Goal: Task Accomplishment & Management: Manage account settings

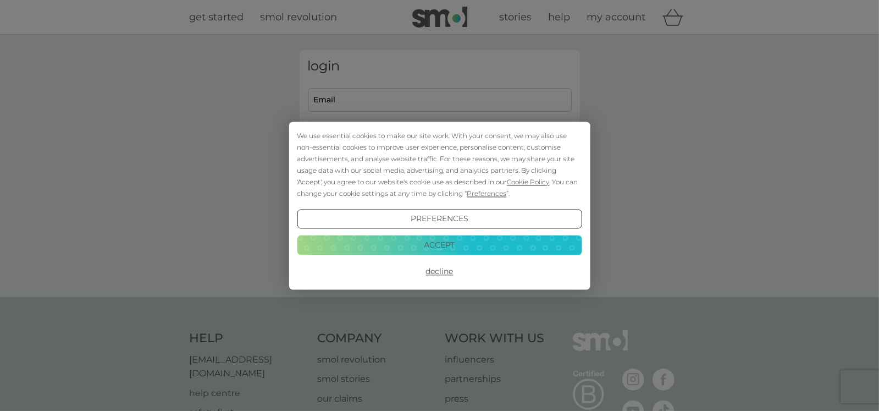
click at [366, 101] on div "We use essential cookies to make our site work. With your consent, we may also …" at bounding box center [439, 205] width 879 height 411
click at [428, 245] on button "Accept" at bounding box center [439, 245] width 285 height 20
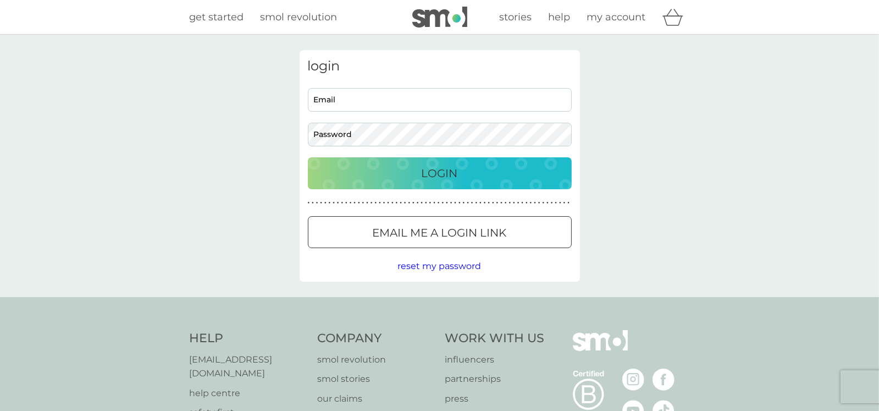
click at [348, 107] on input "Email" at bounding box center [440, 100] width 264 height 24
type input "ams221531@gmail.com"
click at [420, 172] on div "Login" at bounding box center [440, 173] width 242 height 18
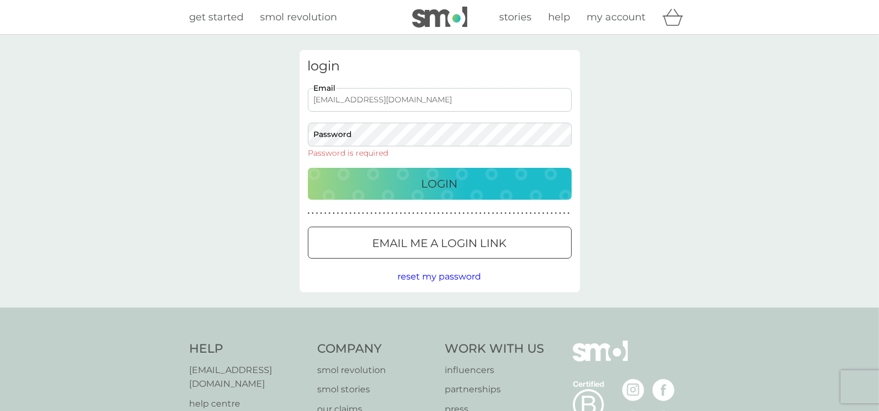
click at [417, 276] on span "reset my password" at bounding box center [440, 276] width 84 height 10
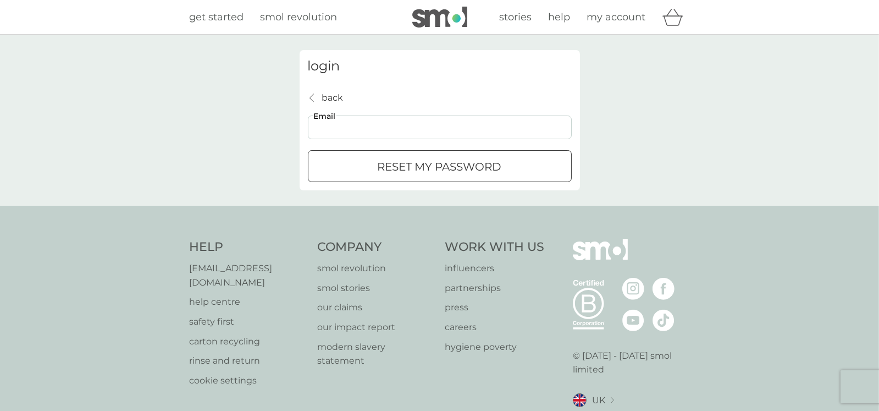
click at [336, 127] on input "Email" at bounding box center [440, 128] width 264 height 24
type input "ams221531@gmail.com"
click at [421, 165] on div "submit" at bounding box center [440, 167] width 40 height 12
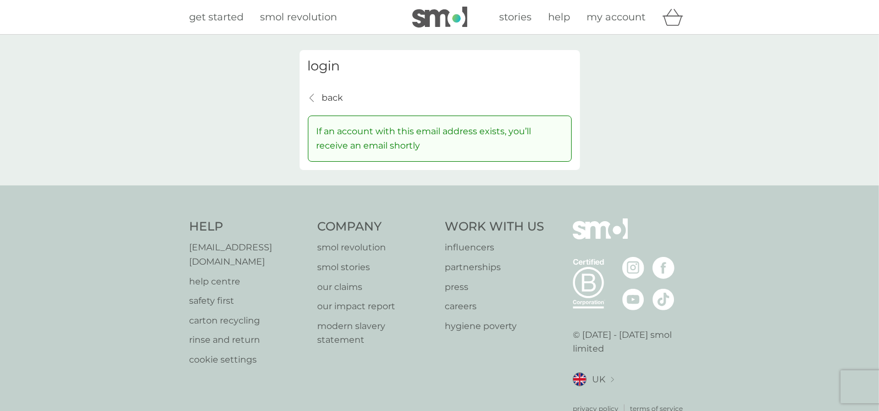
click at [325, 92] on p "back" at bounding box center [332, 98] width 21 height 14
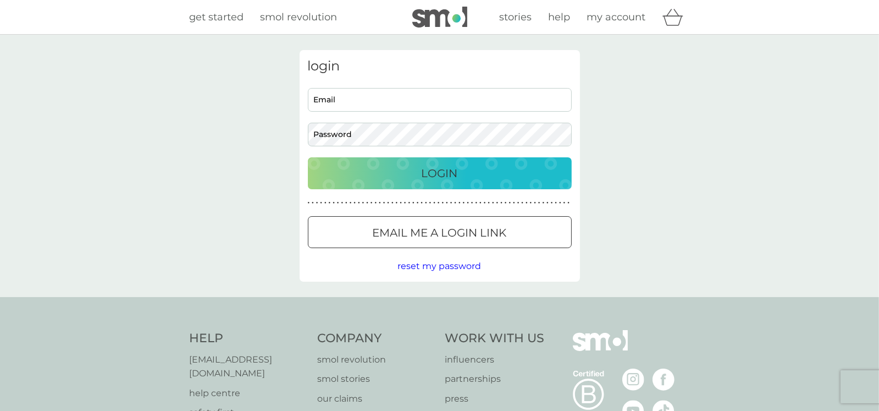
click at [342, 102] on input "Email" at bounding box center [440, 100] width 264 height 24
type input "ams221531@gmail.com"
click at [308, 157] on button "Login" at bounding box center [440, 173] width 264 height 32
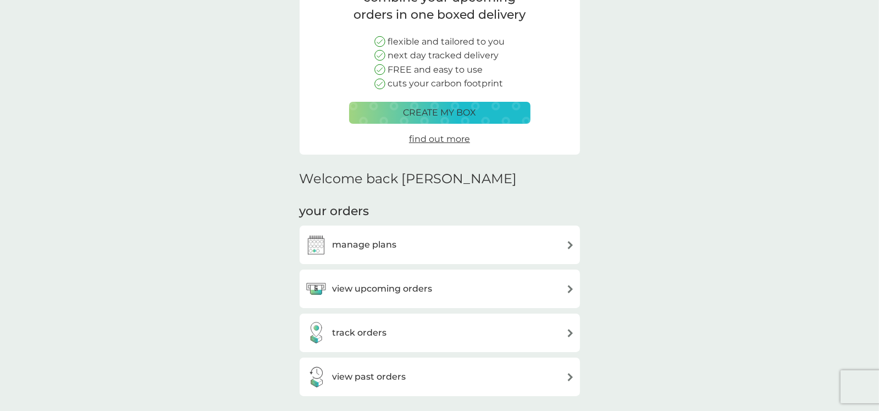
scroll to position [109, 0]
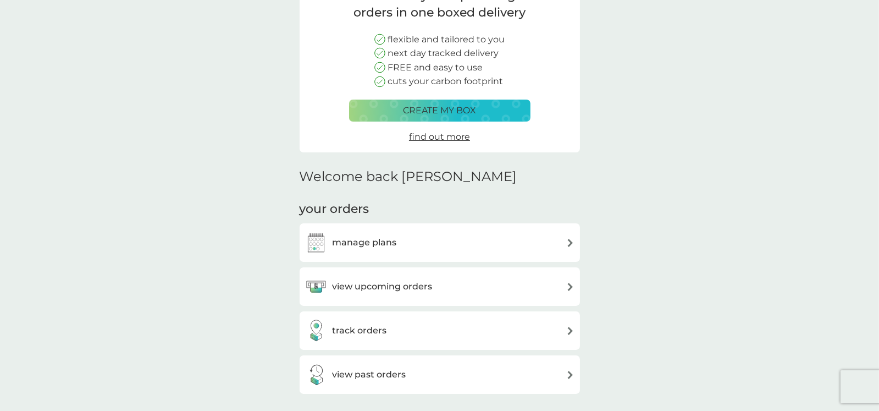
click at [386, 284] on h3 "view upcoming orders" at bounding box center [383, 286] width 100 height 14
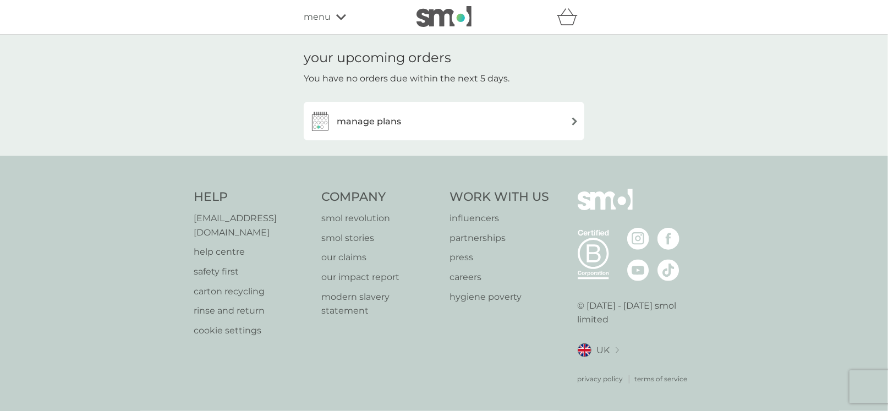
click at [389, 121] on h3 "manage plans" at bounding box center [369, 121] width 64 height 14
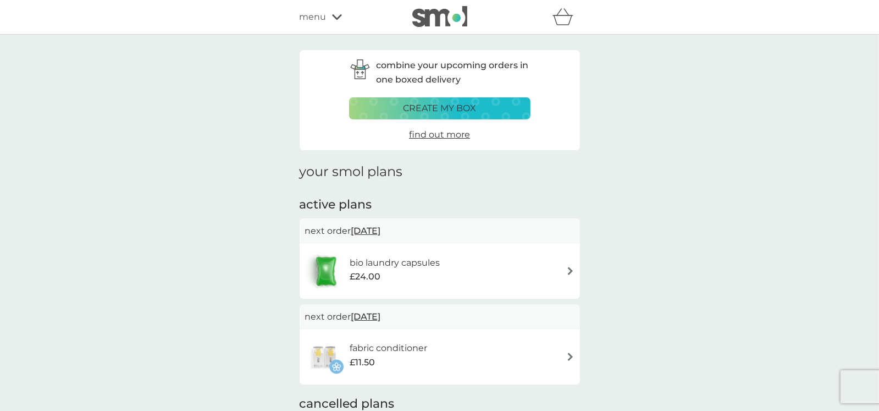
click at [336, 18] on icon at bounding box center [337, 17] width 10 height 6
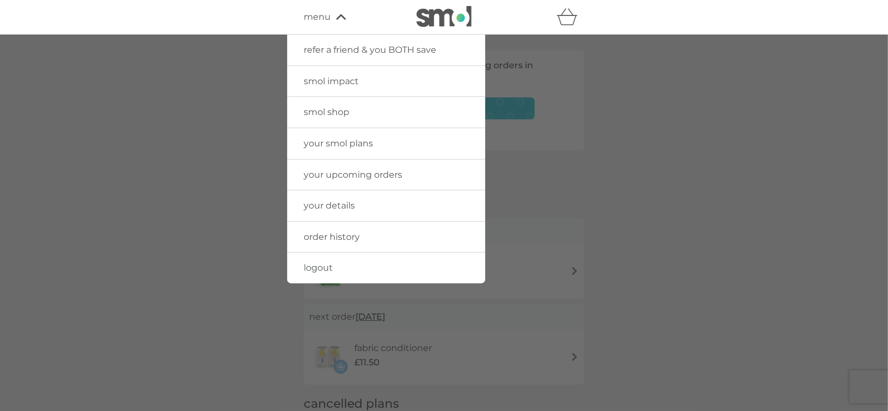
click at [326, 235] on span "order history" at bounding box center [332, 237] width 56 height 10
